Goal: Task Accomplishment & Management: Complete application form

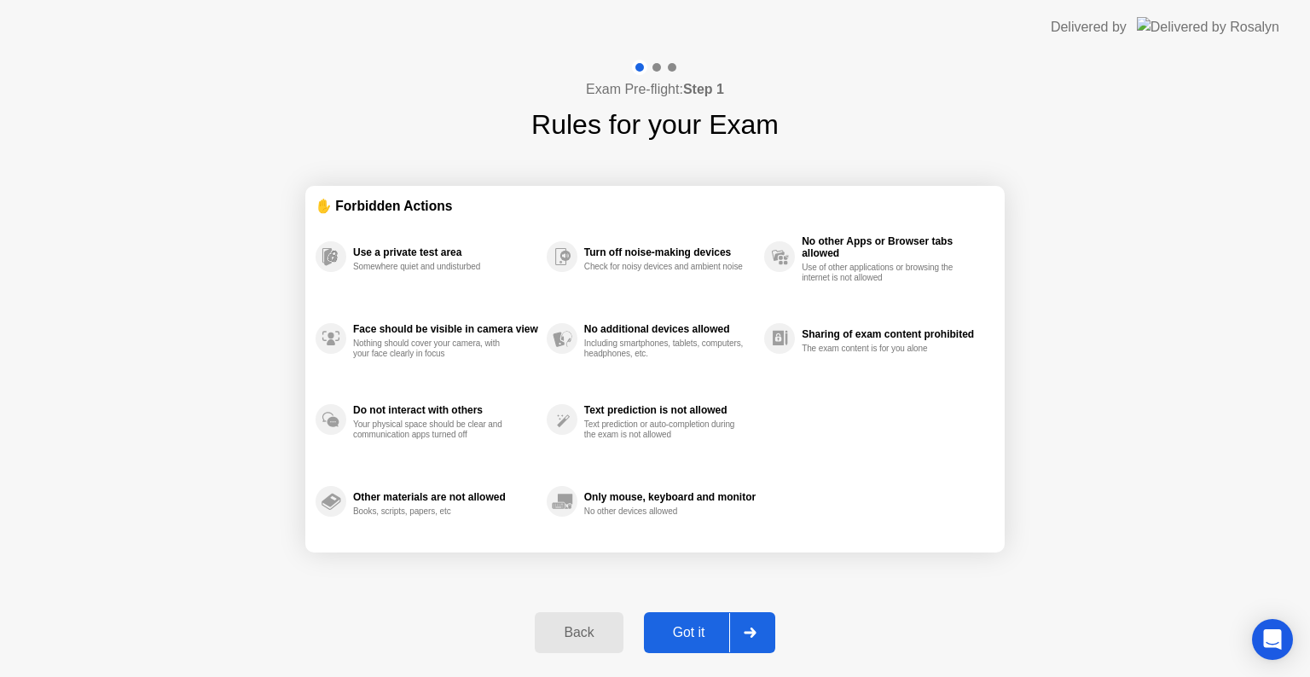
click at [675, 630] on div "Got it" at bounding box center [689, 632] width 80 height 15
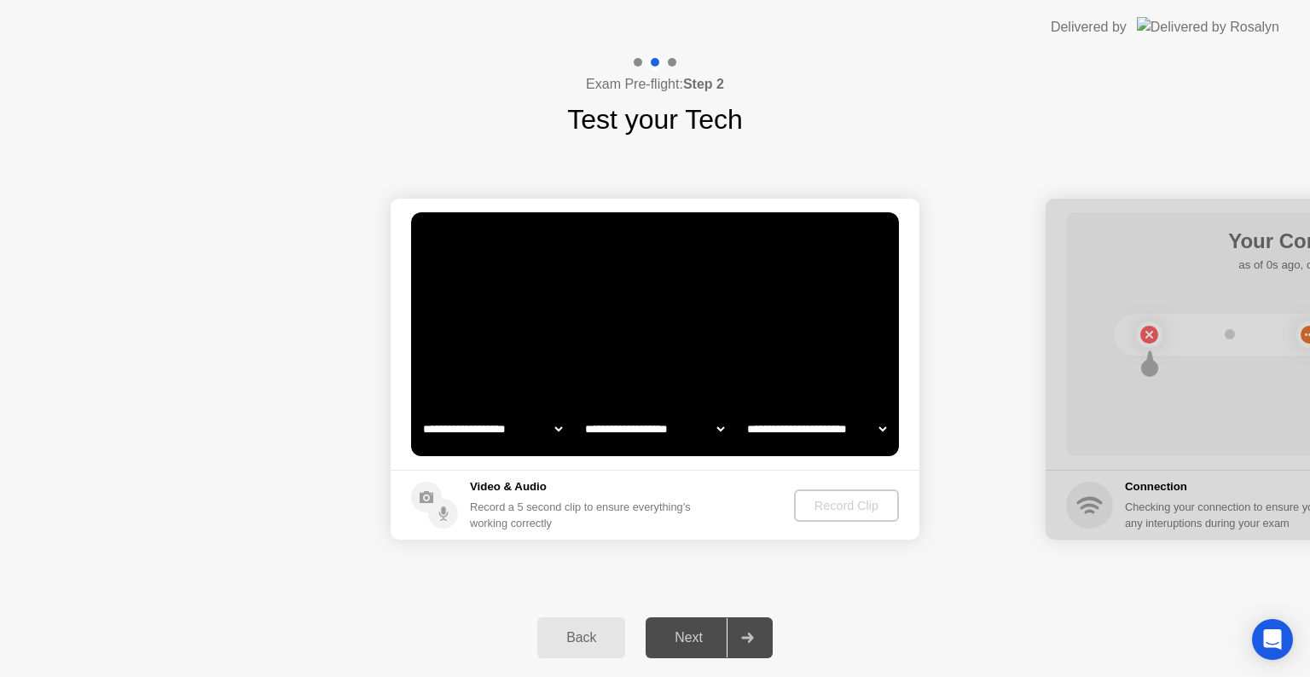
select select "**********"
select select "*******"
click at [870, 512] on div "Record Clip" at bounding box center [847, 506] width 91 height 14
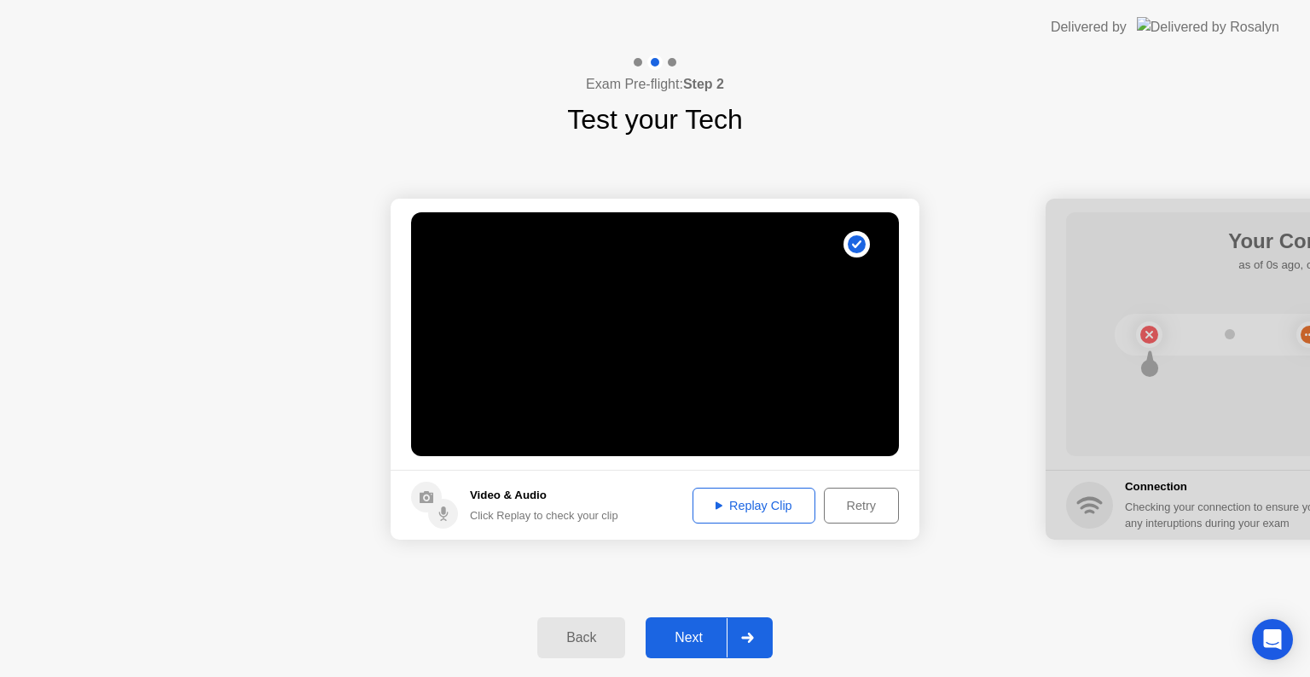
click at [679, 636] on div "Next" at bounding box center [689, 637] width 76 height 15
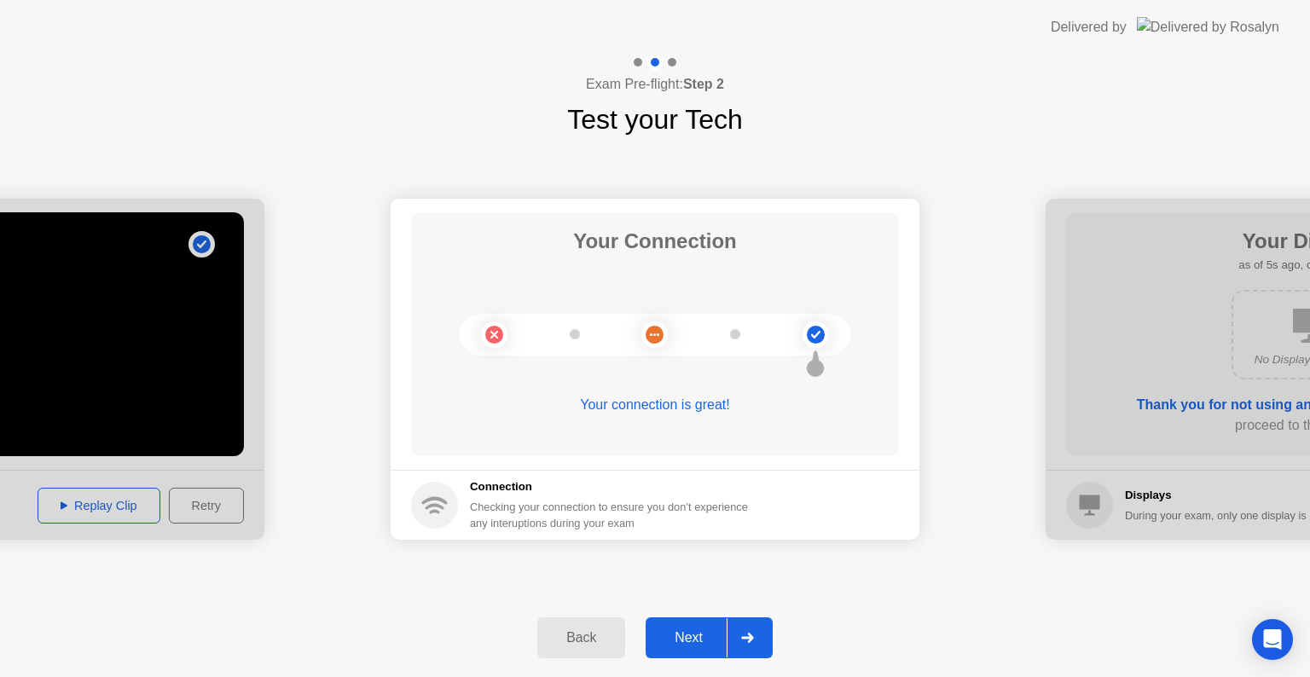
click at [678, 638] on div "Next" at bounding box center [689, 637] width 76 height 15
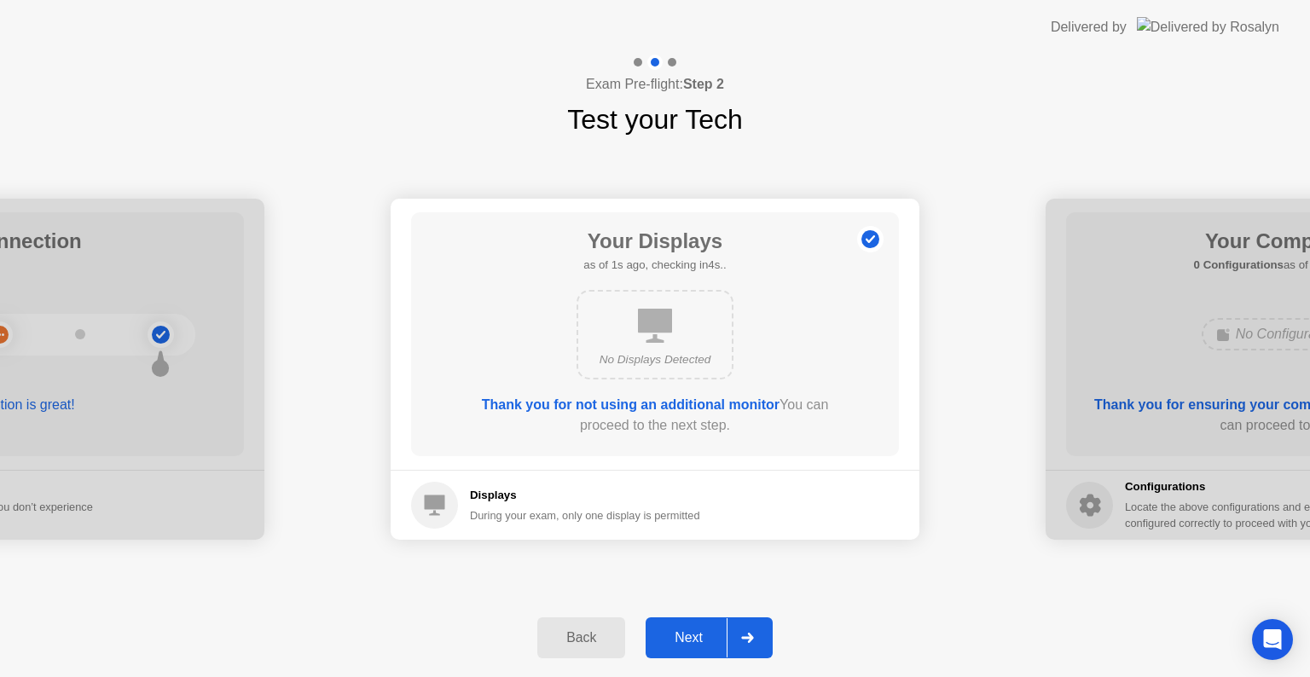
click at [684, 640] on div "Next" at bounding box center [689, 637] width 76 height 15
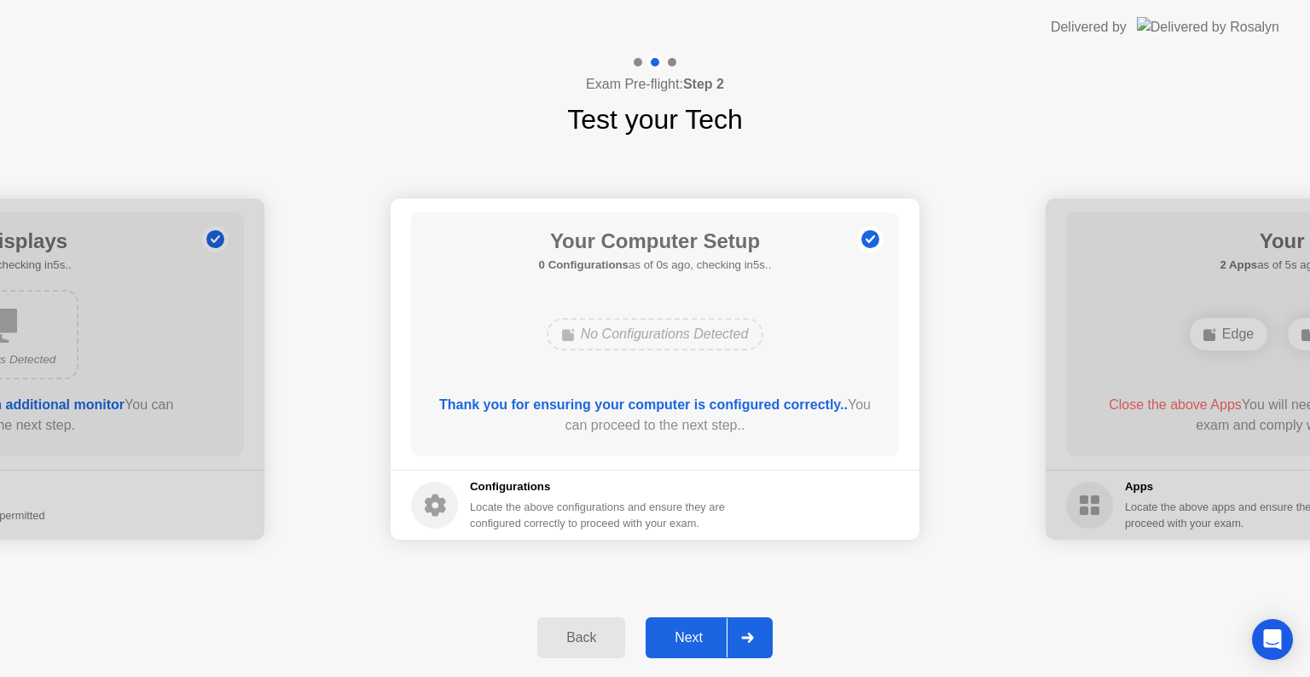
click at [684, 640] on div "Next" at bounding box center [689, 637] width 76 height 15
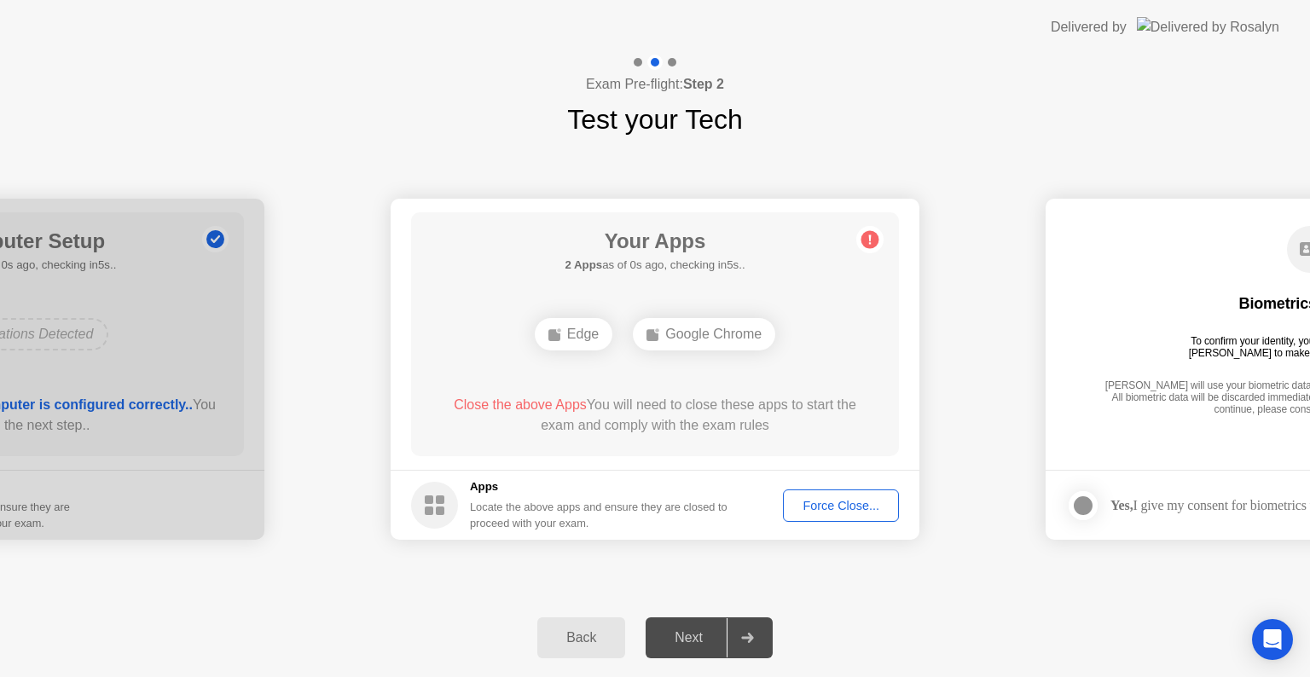
click at [828, 506] on div "Force Close..." at bounding box center [841, 506] width 104 height 14
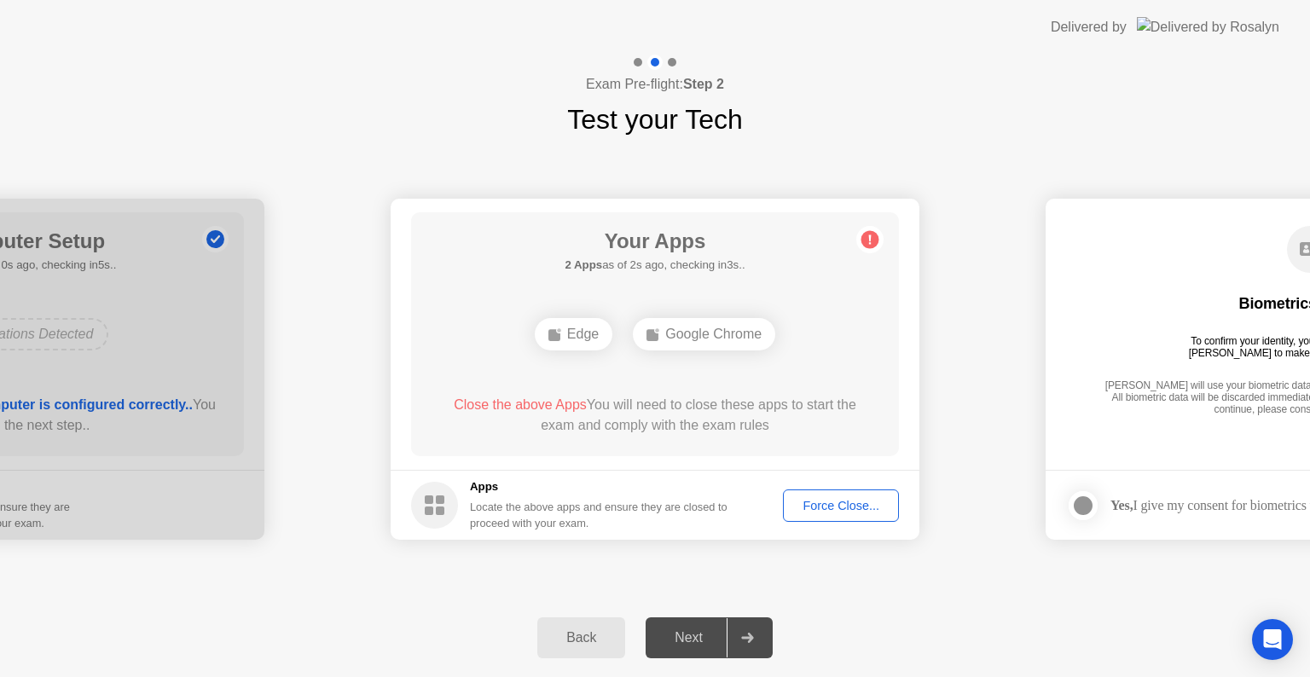
click at [839, 499] on div "Force Close..." at bounding box center [841, 506] width 104 height 14
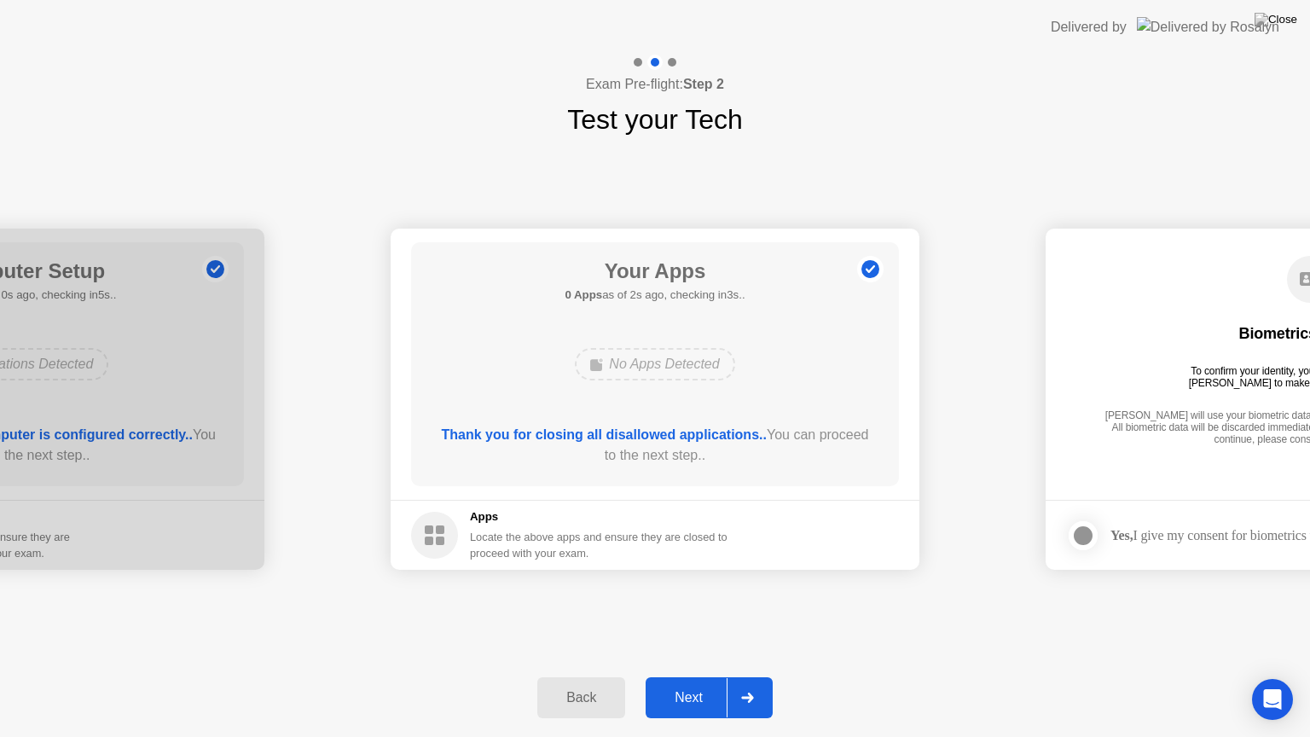
click at [693, 676] on div "Next" at bounding box center [689, 697] width 76 height 15
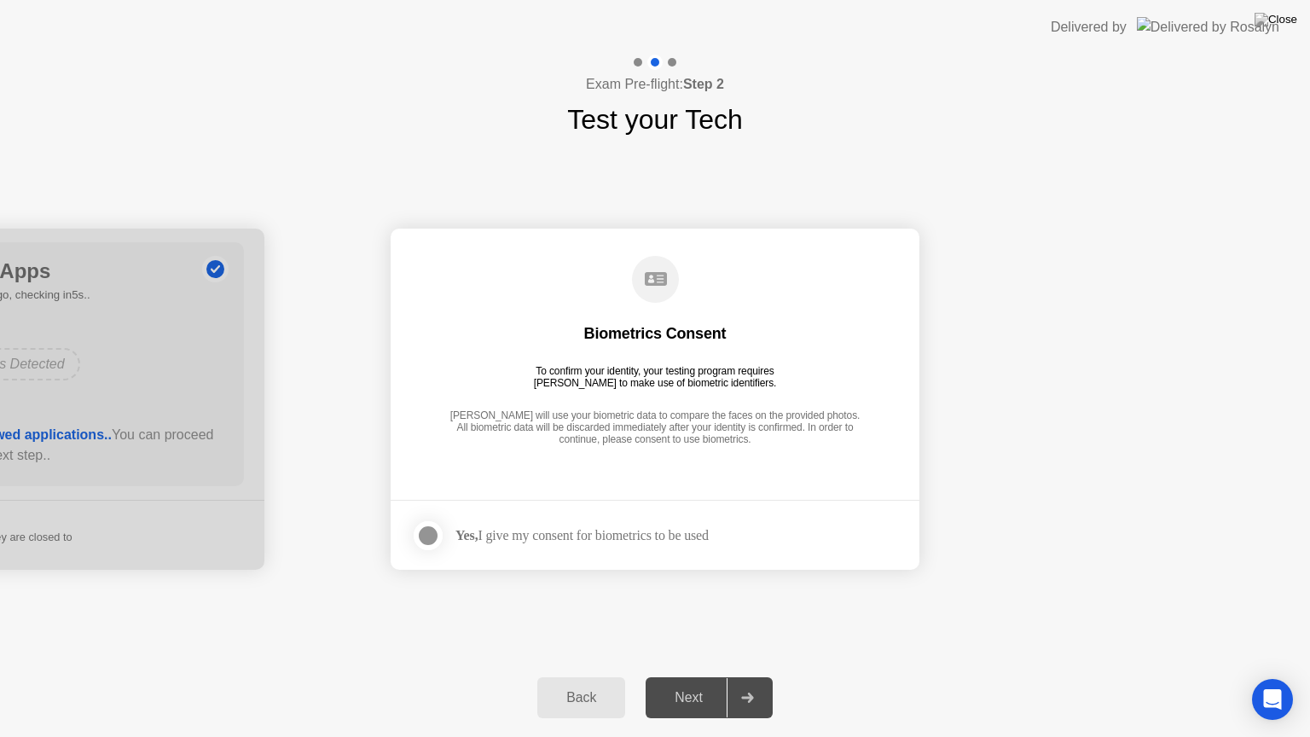
click at [432, 536] on div at bounding box center [428, 535] width 20 height 20
click at [705, 676] on div "Next" at bounding box center [689, 697] width 76 height 15
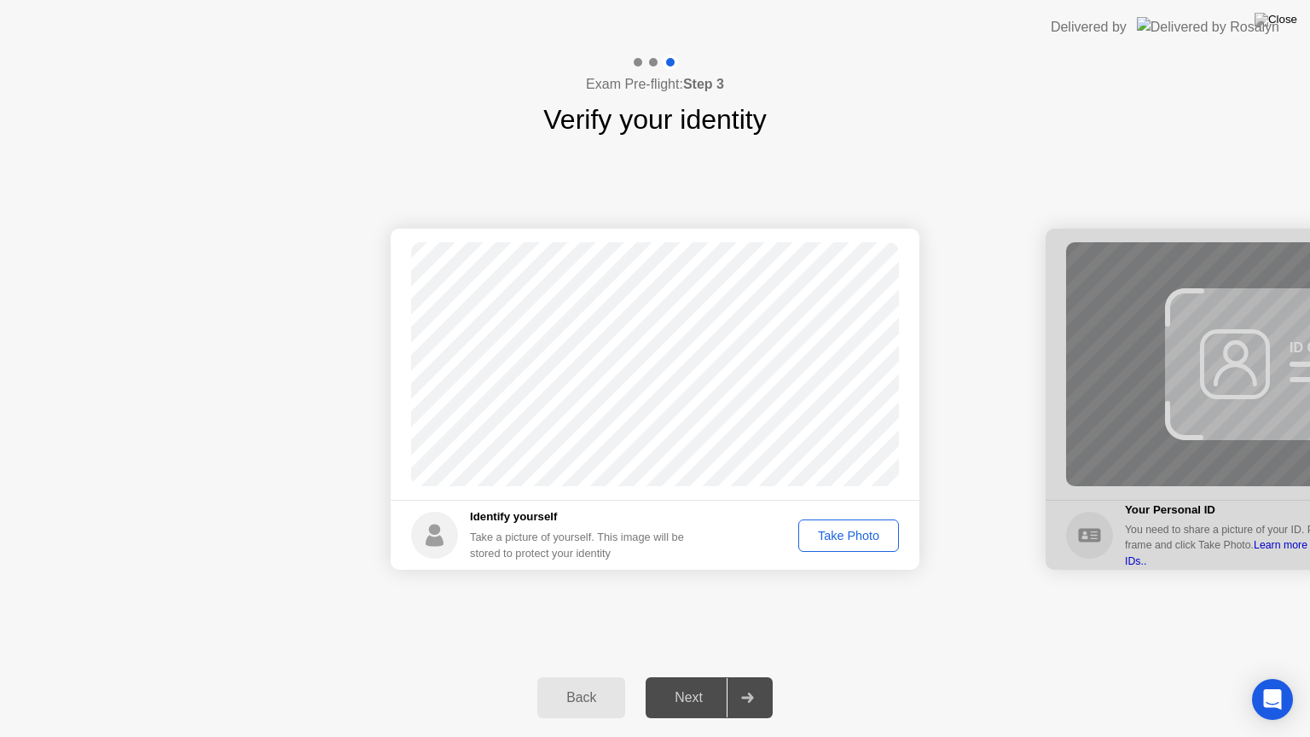
click at [839, 532] on div "Take Photo" at bounding box center [848, 536] width 89 height 14
click at [688, 676] on div "Next" at bounding box center [689, 697] width 76 height 15
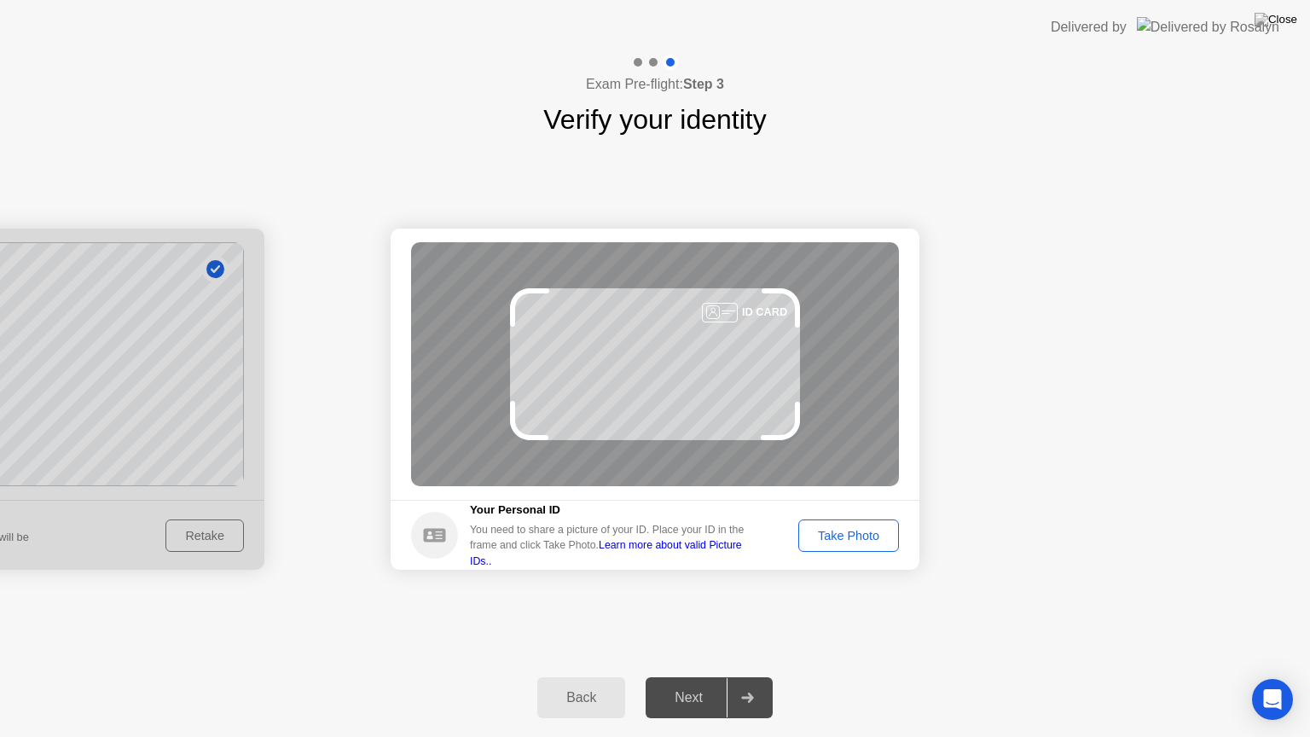
click at [833, 535] on div "Take Photo" at bounding box center [848, 536] width 89 height 14
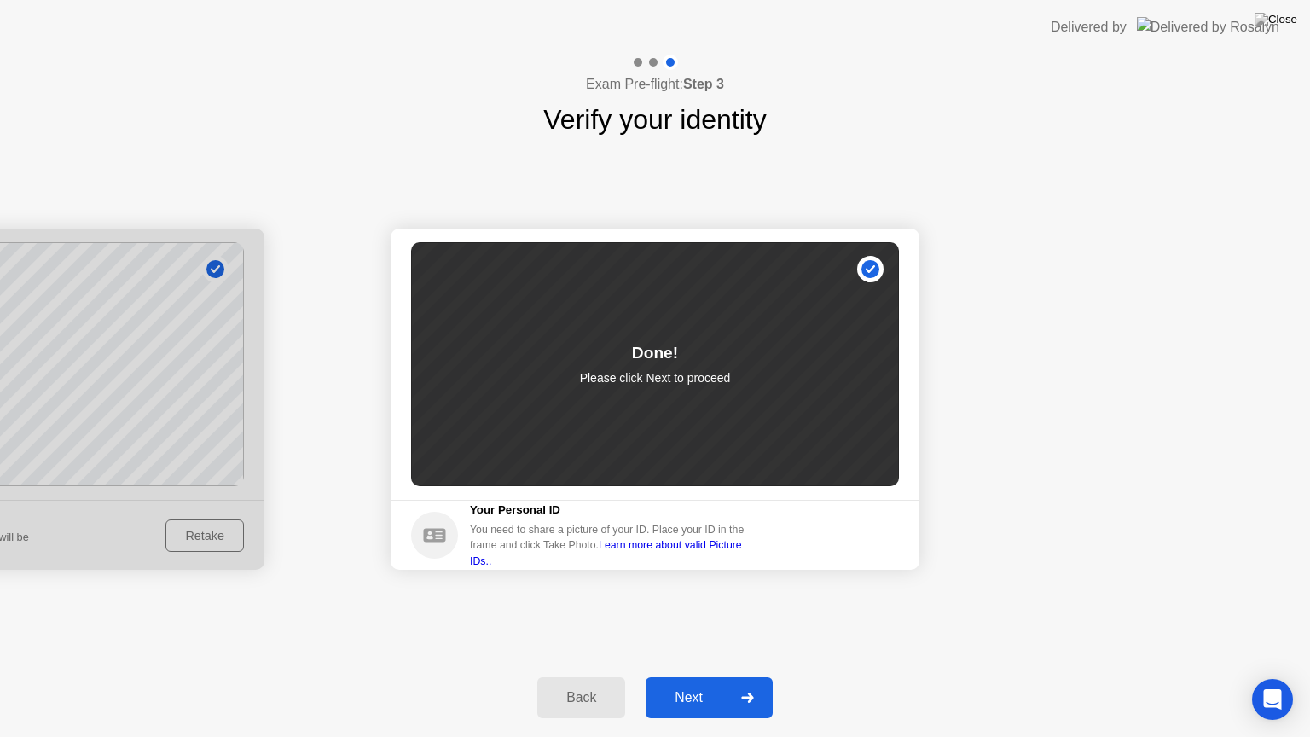
click at [694, 676] on div "Next" at bounding box center [689, 697] width 76 height 15
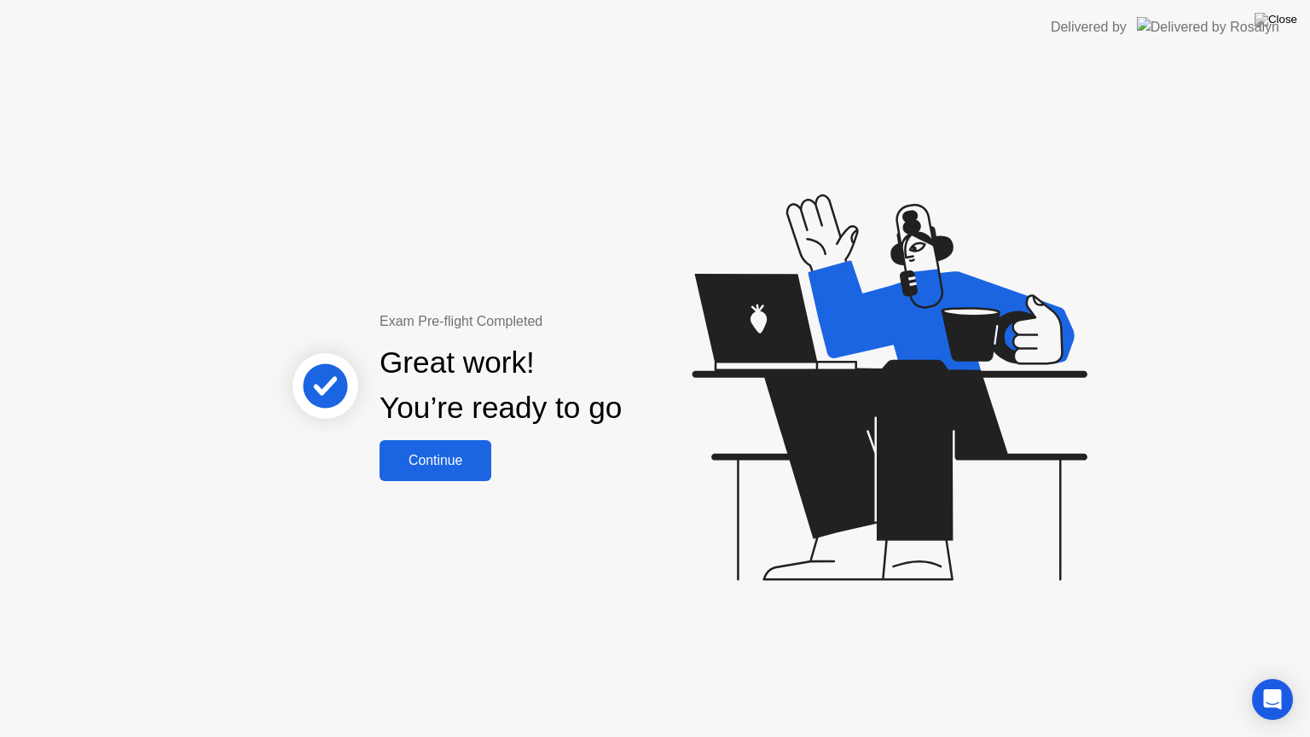
click at [427, 461] on div "Continue" at bounding box center [436, 460] width 102 height 15
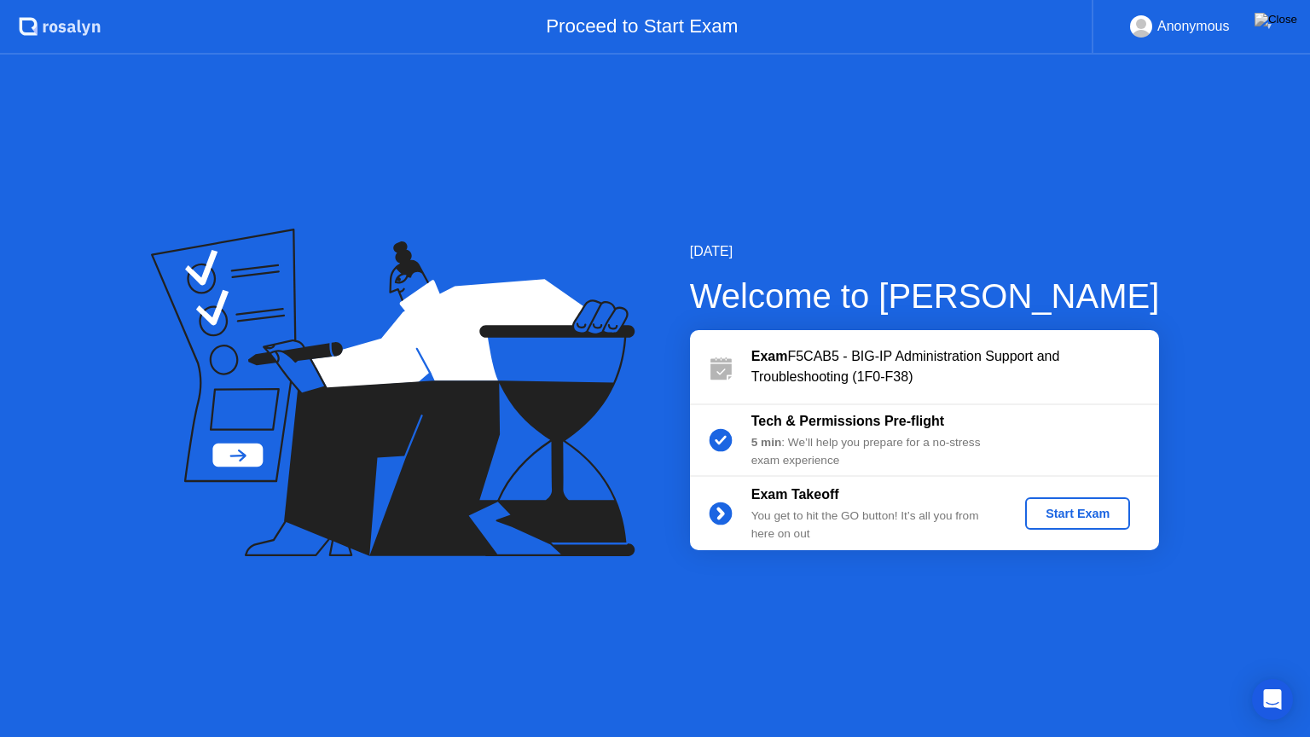
click at [1076, 515] on div "Start Exam" at bounding box center [1077, 514] width 91 height 14
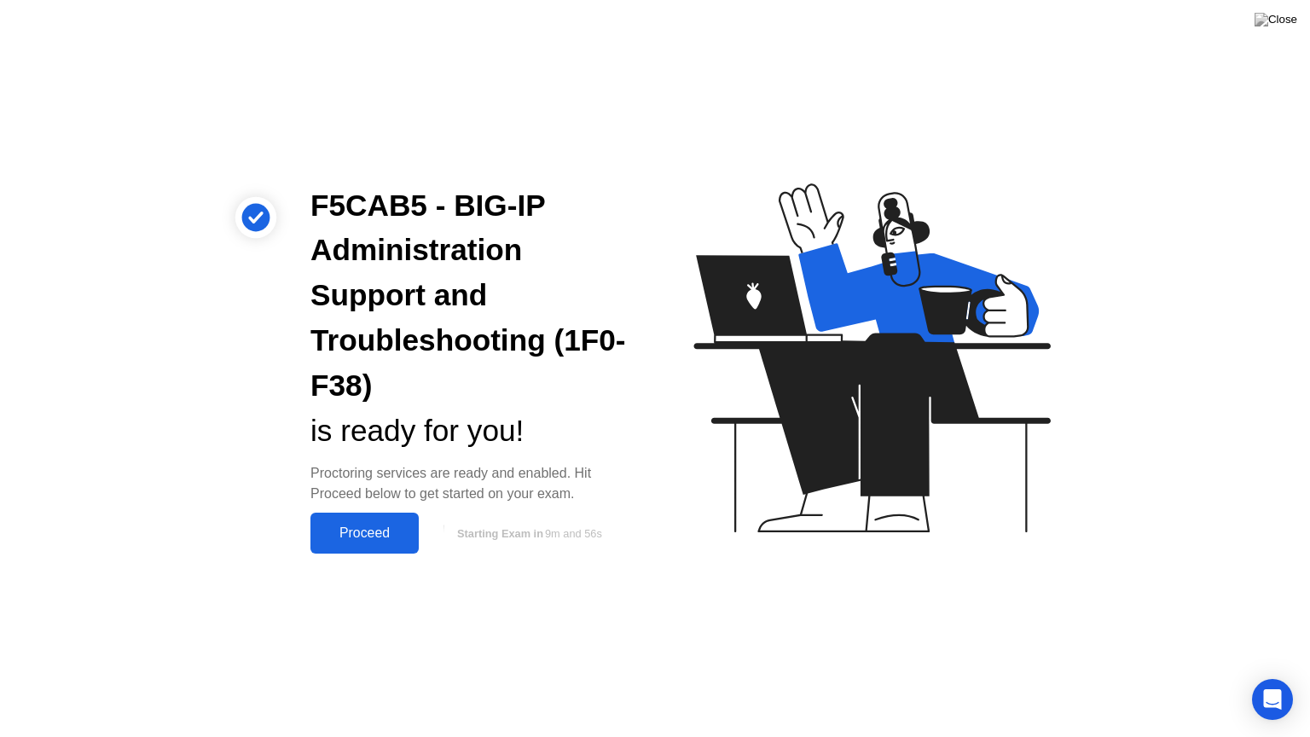
click at [352, 521] on button "Proceed" at bounding box center [364, 533] width 108 height 41
